Goal: Information Seeking & Learning: Learn about a topic

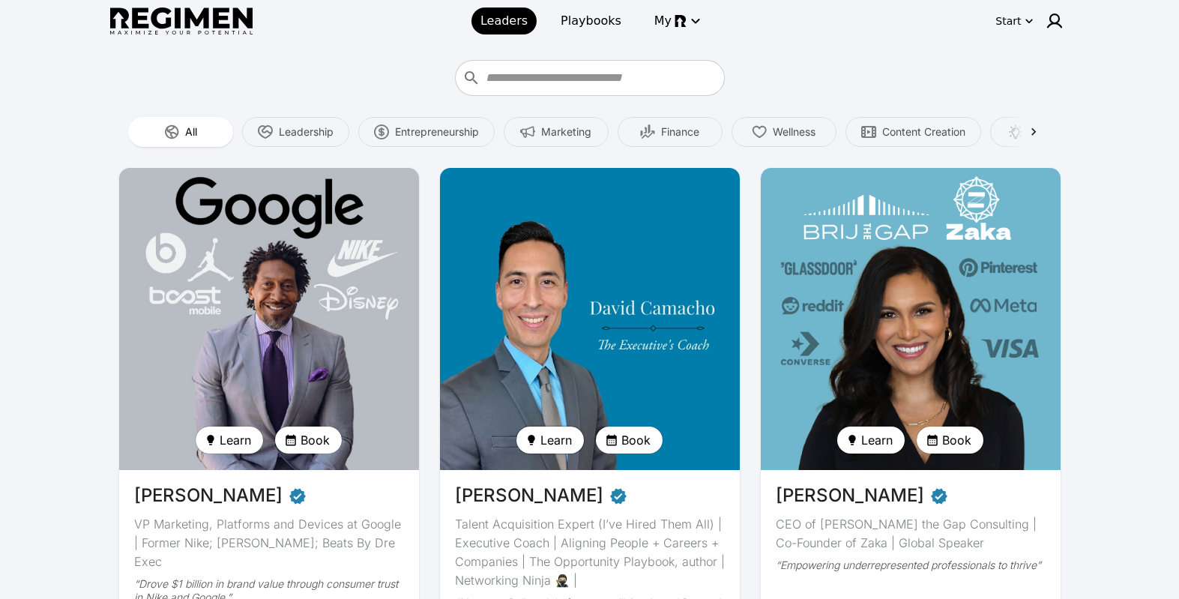
click at [566, 436] on span "Learn" at bounding box center [556, 440] width 31 height 18
click at [663, 346] on div at bounding box center [589, 299] width 1179 height 599
click at [642, 382] on img at bounding box center [590, 318] width 309 height 311
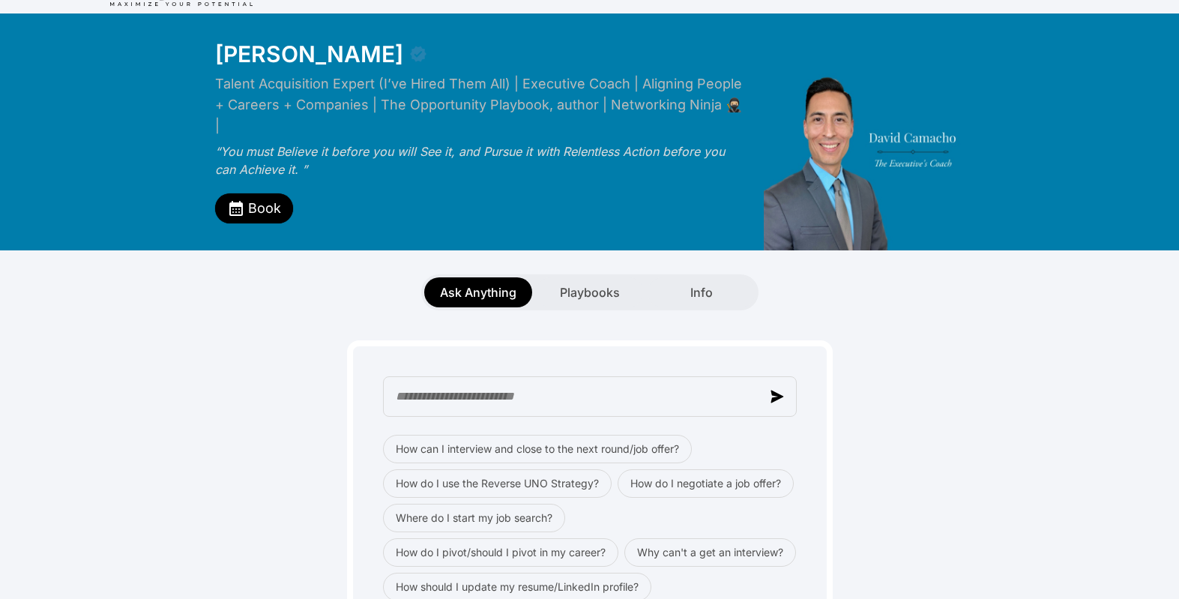
scroll to position [22, 0]
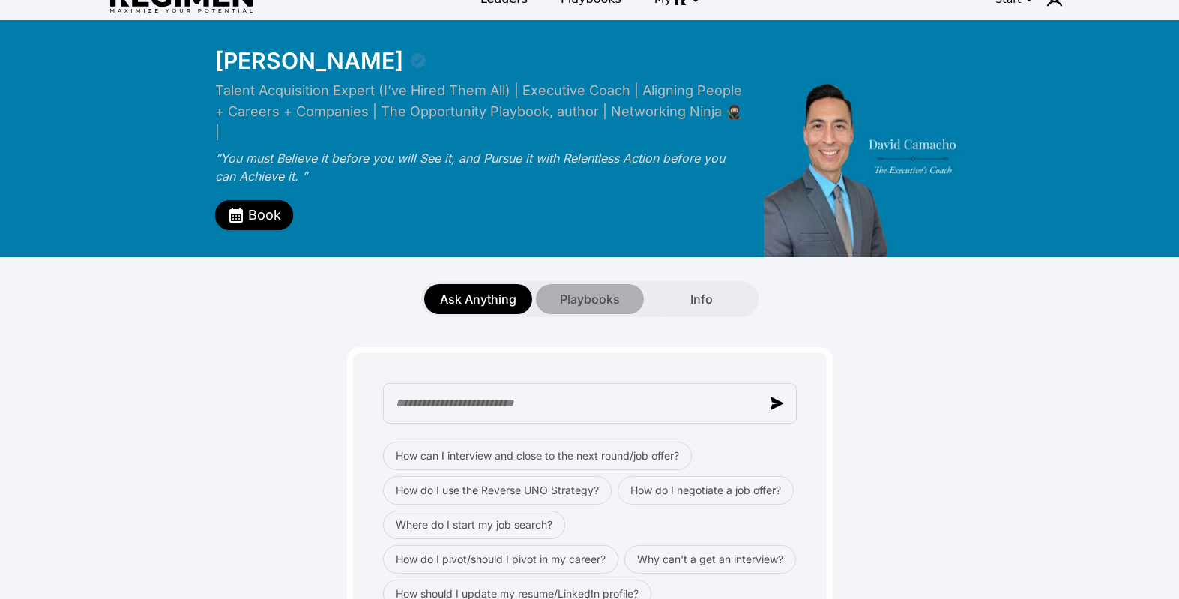
click at [594, 290] on span "Playbooks" at bounding box center [590, 299] width 60 height 18
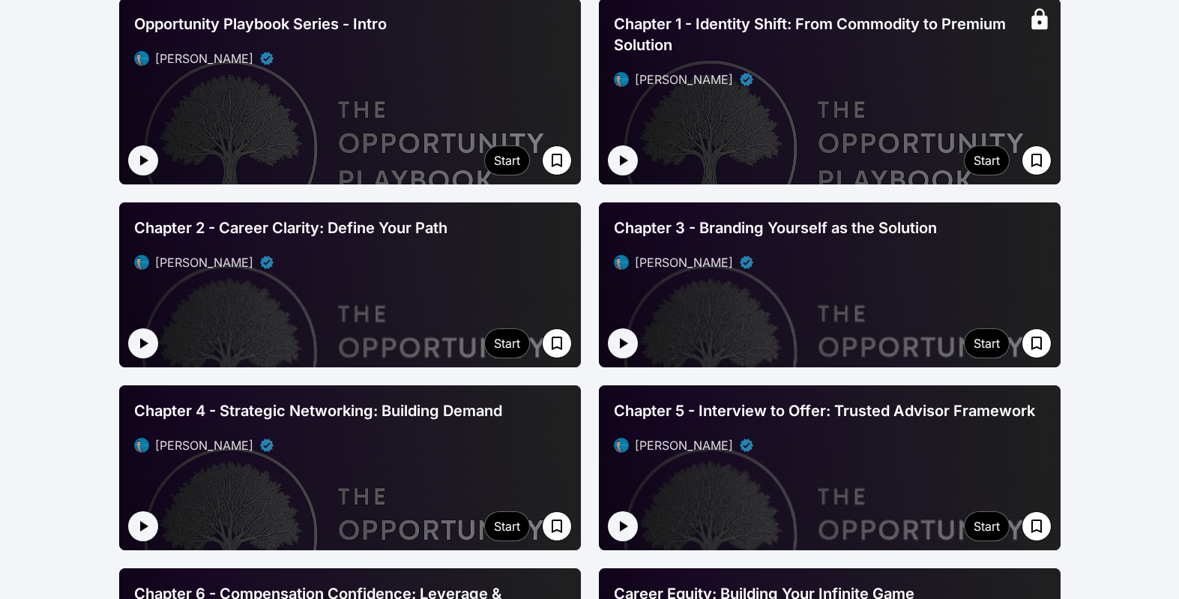
scroll to position [342, 0]
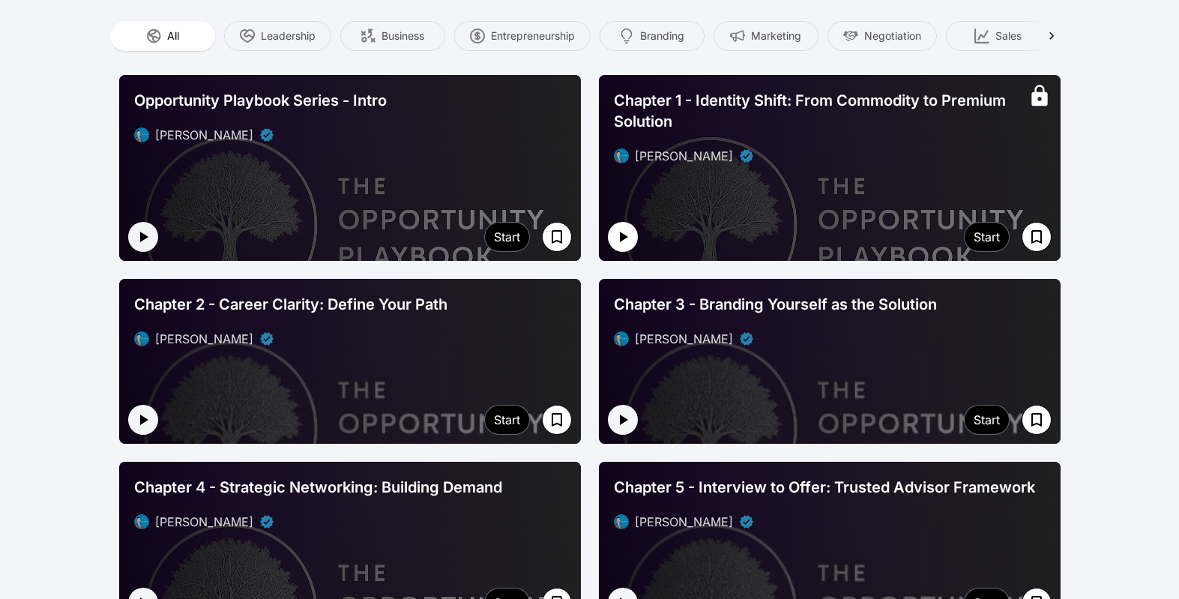
click at [624, 228] on icon "button" at bounding box center [623, 237] width 18 height 18
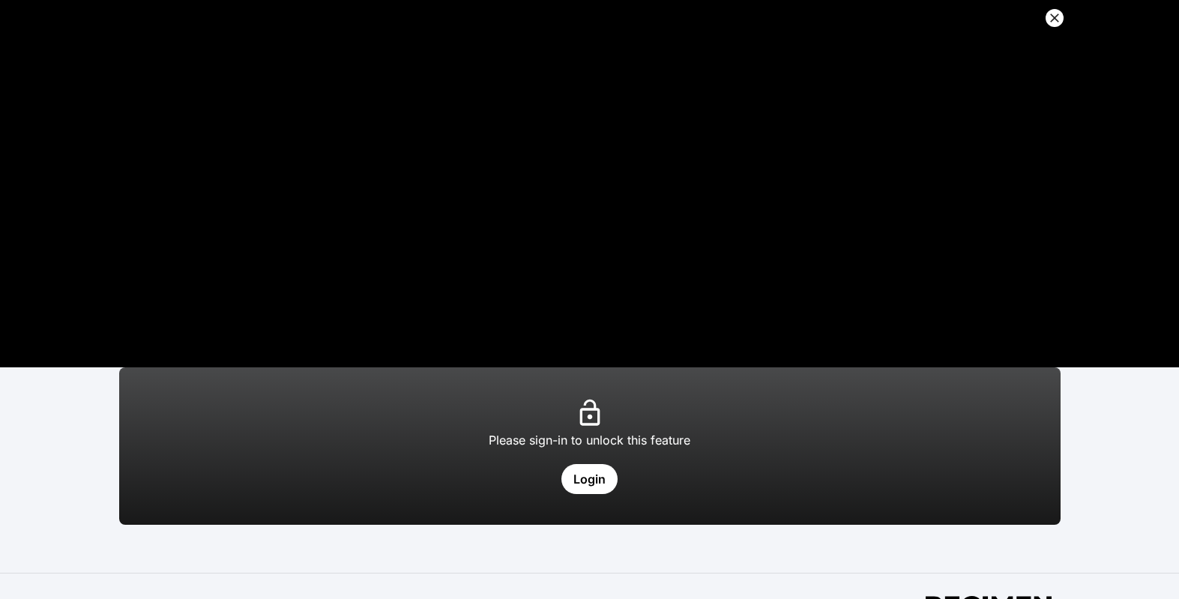
scroll to position [61, 0]
